Goal: Information Seeking & Learning: Learn about a topic

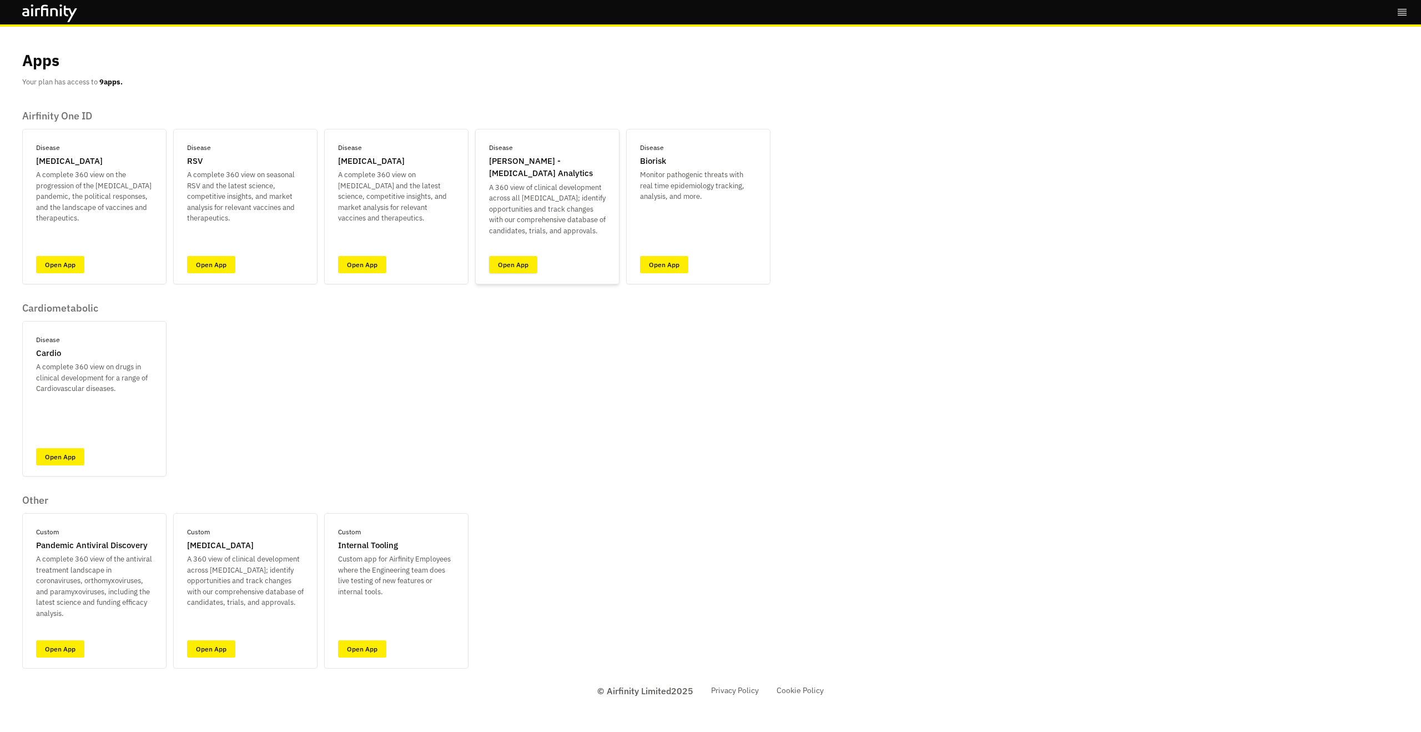
click at [508, 266] on link "Open App" at bounding box center [513, 264] width 48 height 17
click at [671, 261] on link "Open App" at bounding box center [664, 264] width 48 height 17
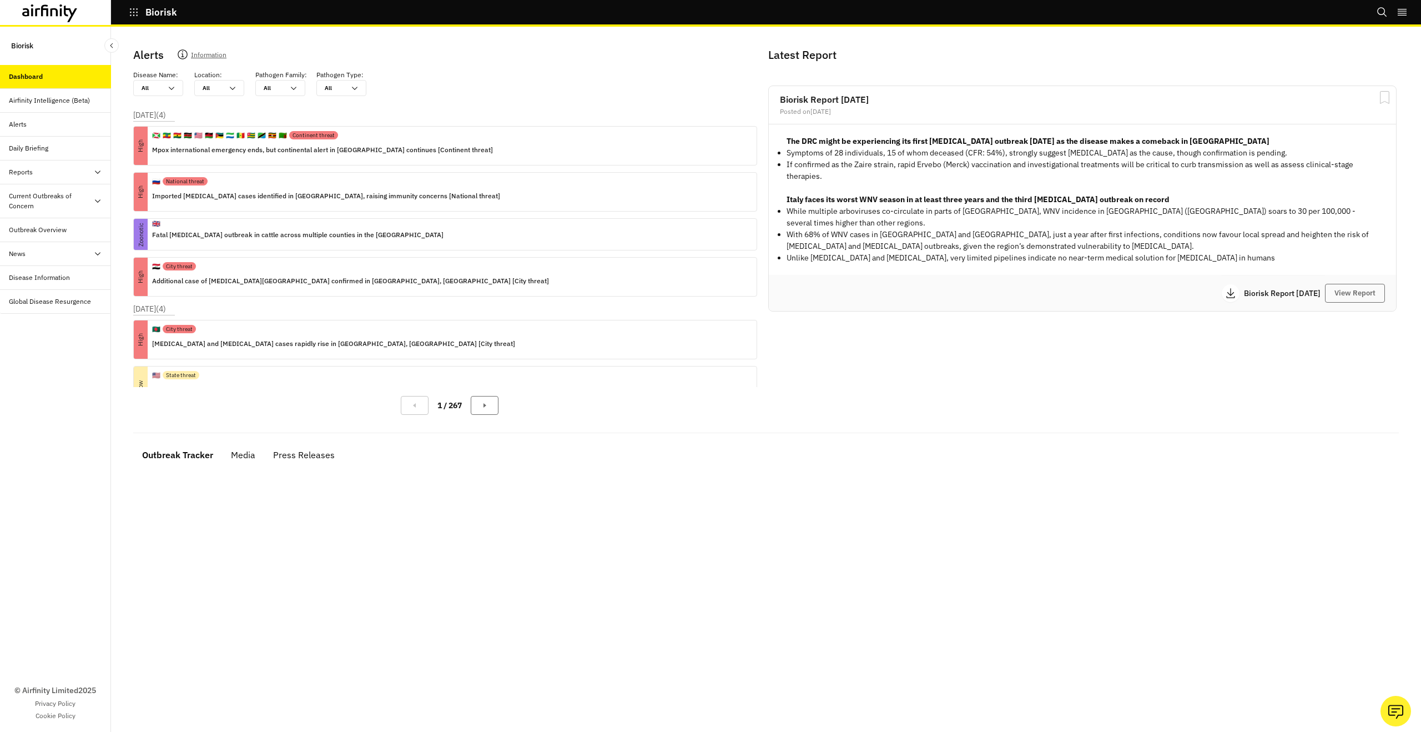
click at [48, 204] on div "Current Outbreaks of Concern" at bounding box center [51, 201] width 84 height 20
drag, startPoint x: 54, startPoint y: 202, endPoint x: 56, endPoint y: 231, distance: 29.4
click at [55, 203] on div "Current Outbreaks of Concern" at bounding box center [51, 201] width 84 height 20
click at [54, 236] on div "Outbreak Overview" at bounding box center [55, 231] width 111 height 24
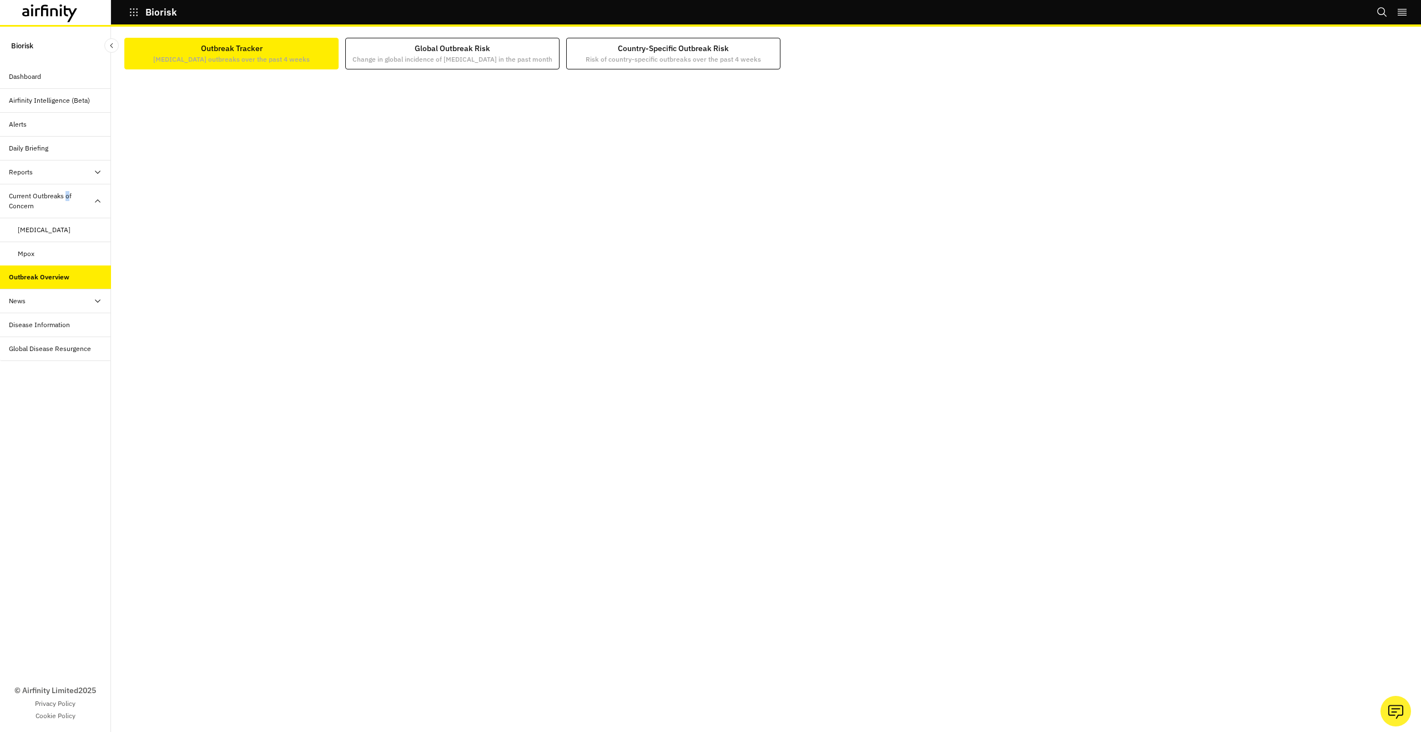
drag, startPoint x: 0, startPoint y: 109, endPoint x: 12, endPoint y: 120, distance: 16.1
click at [1, 109] on div "Airfinity Intelligence (Beta)" at bounding box center [55, 101] width 111 height 24
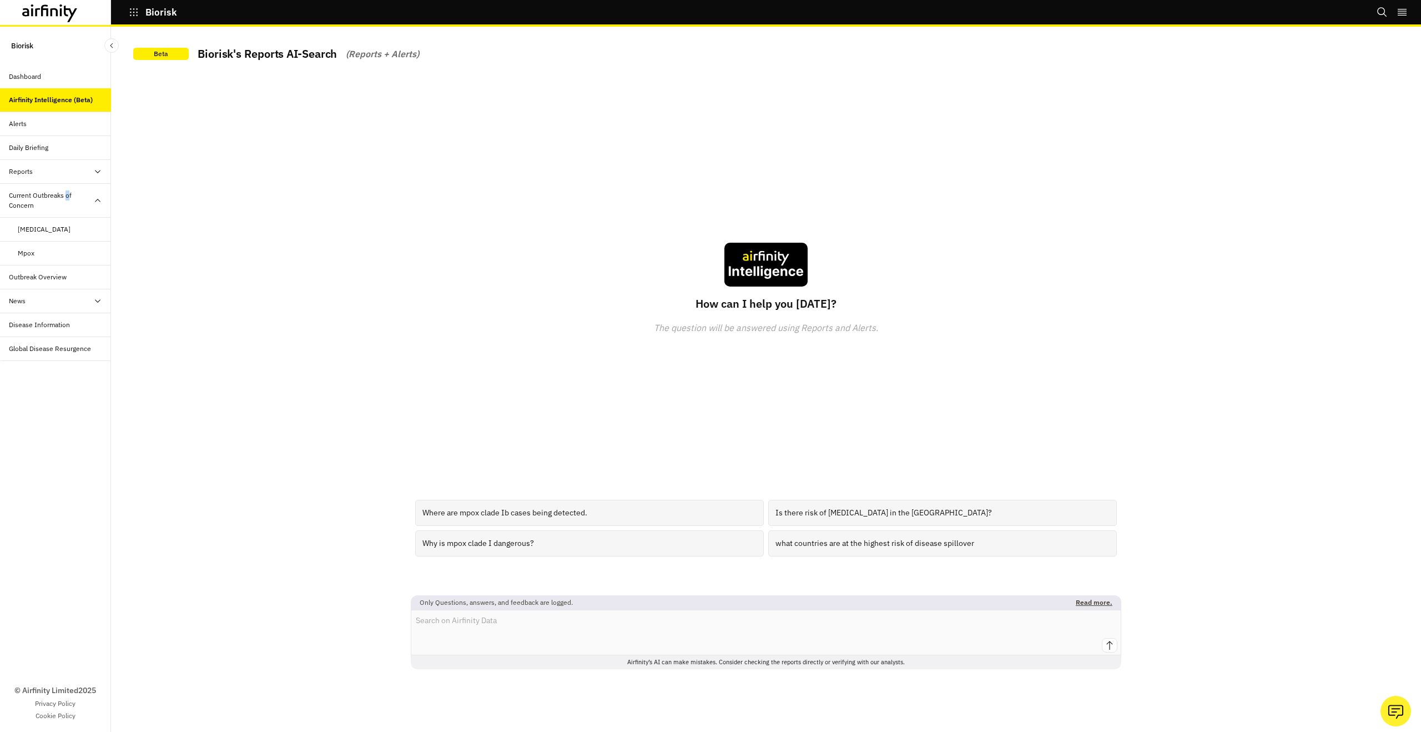
click at [13, 123] on div "Alerts" at bounding box center [18, 124] width 18 height 10
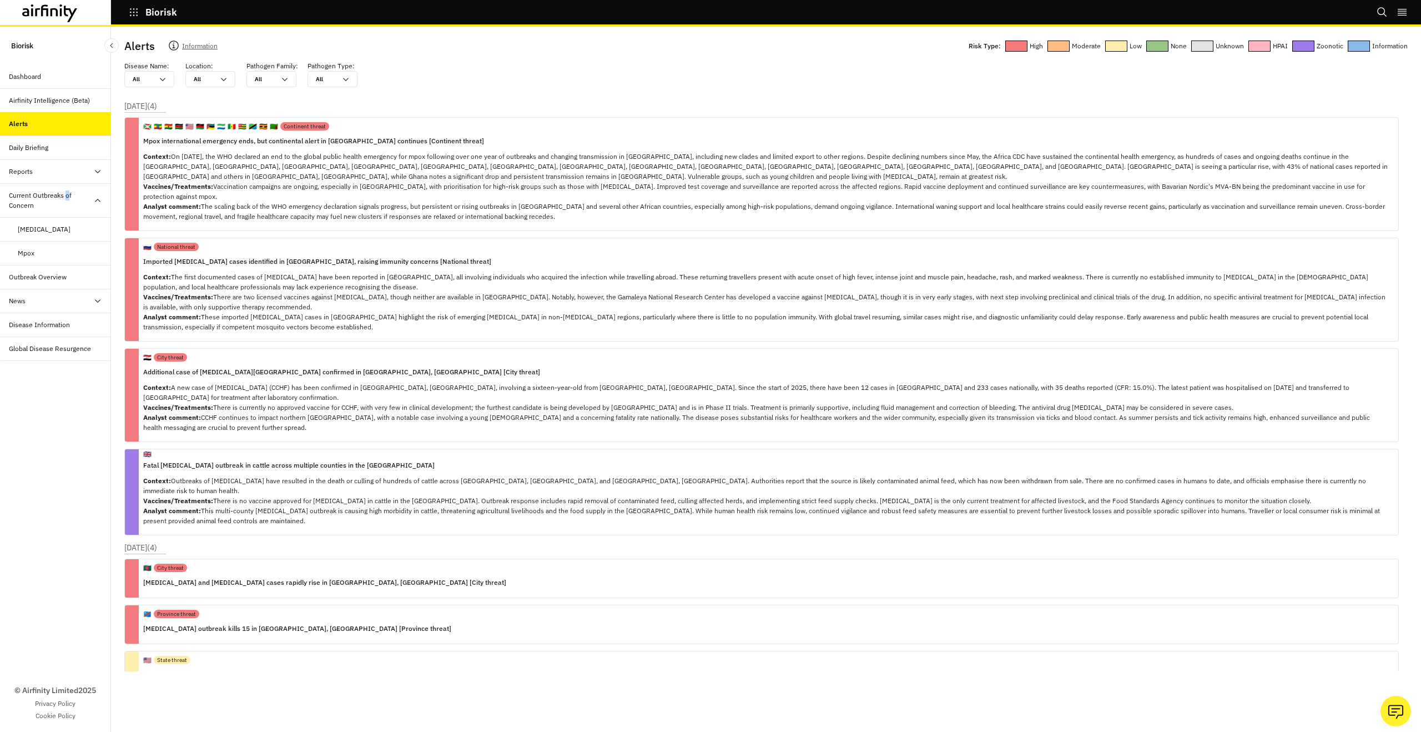
click at [67, 17] on icon at bounding box center [50, 13] width 56 height 18
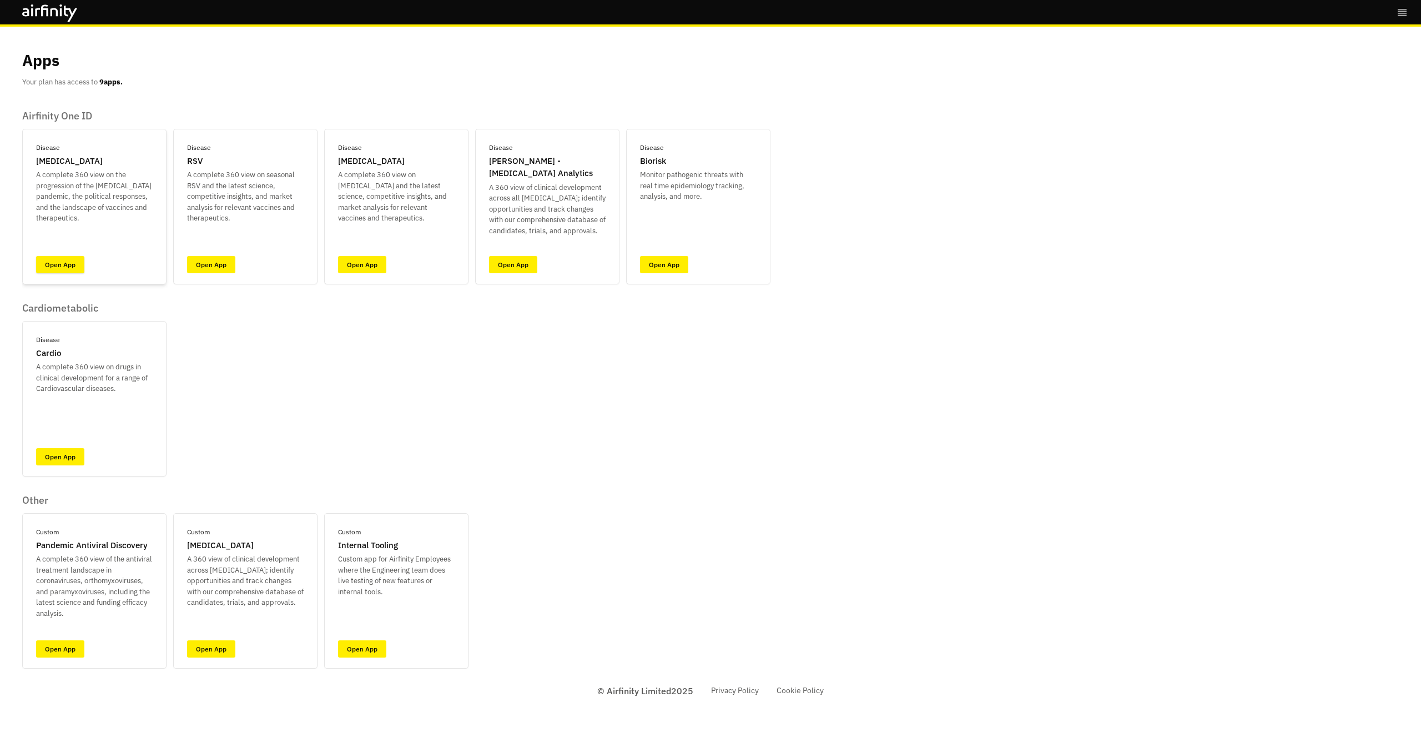
click at [69, 265] on link "Open App" at bounding box center [60, 264] width 48 height 17
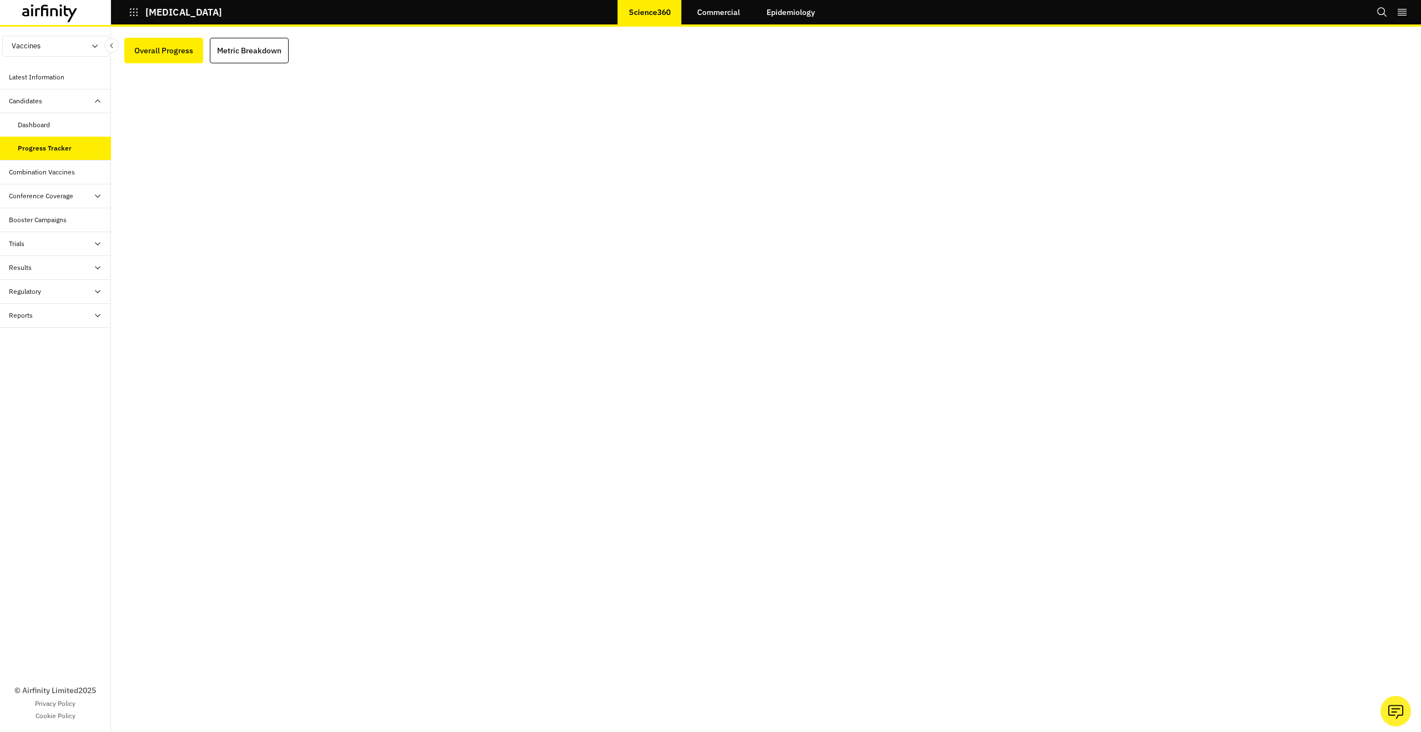
click at [50, 73] on div "Latest Information" at bounding box center [37, 77] width 56 height 10
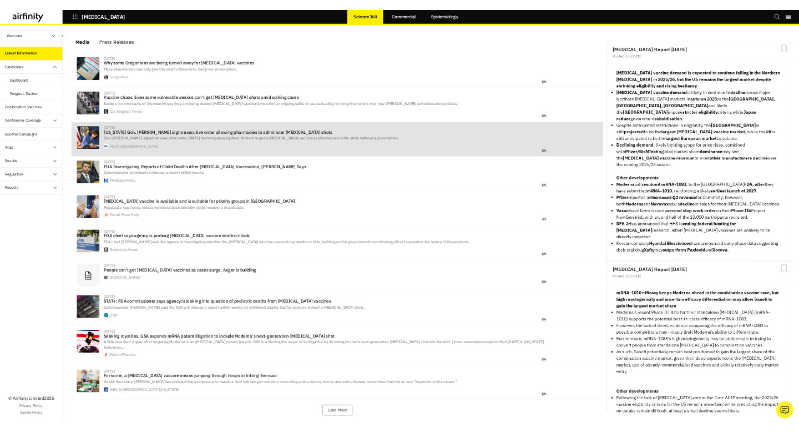
scroll to position [687, 333]
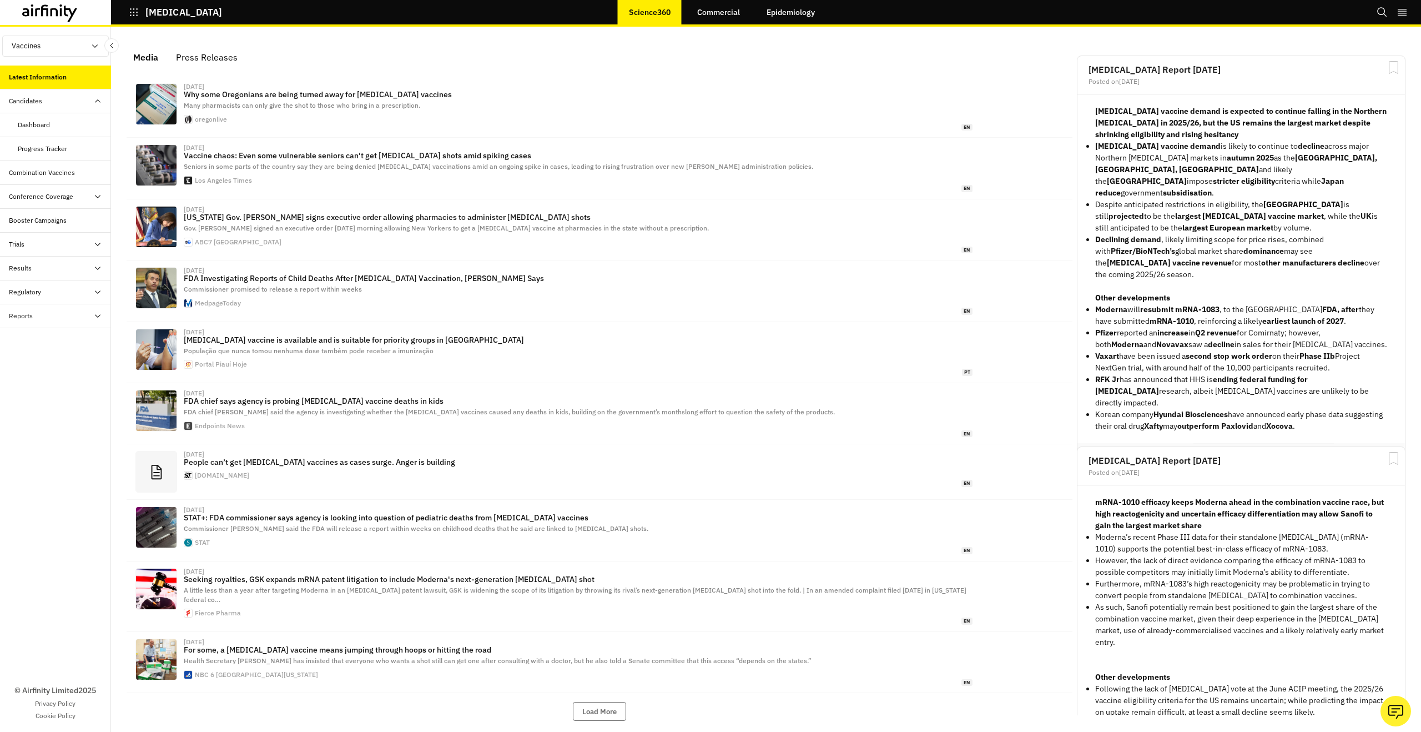
drag, startPoint x: 1374, startPoint y: 414, endPoint x: 1346, endPoint y: 438, distance: 37.4
click at [1374, 452] on button "View Report" at bounding box center [1364, 461] width 60 height 19
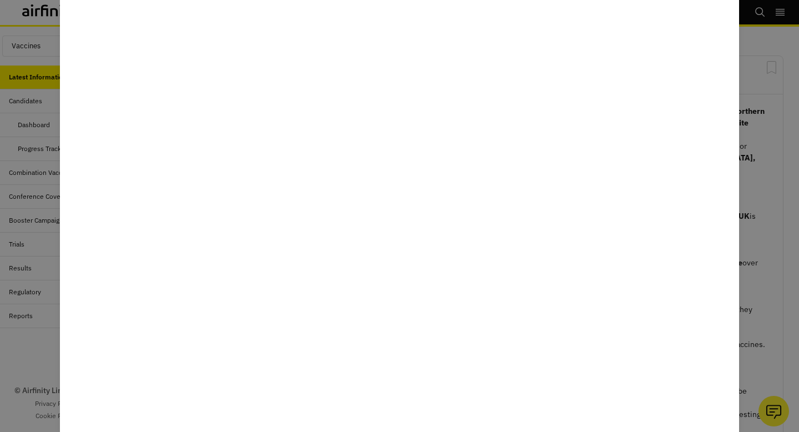
scroll to position [740, 333]
